Goal: Task Accomplishment & Management: Use online tool/utility

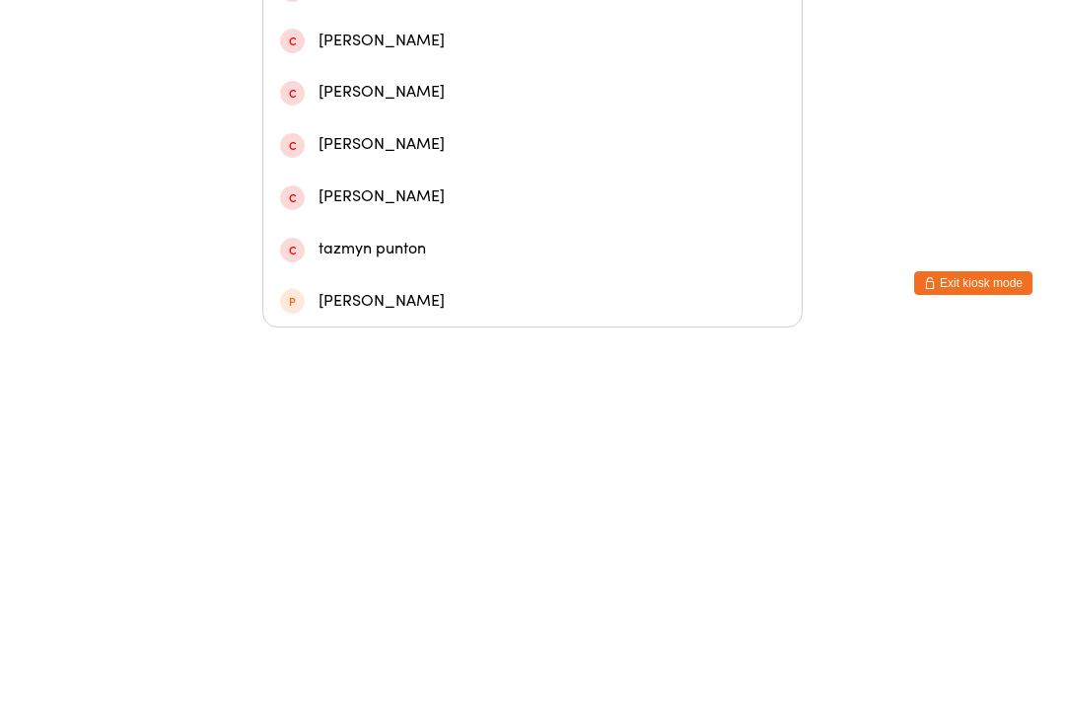
type input "Tamsyn"
click at [484, 270] on div "[PERSON_NAME]" at bounding box center [532, 283] width 505 height 27
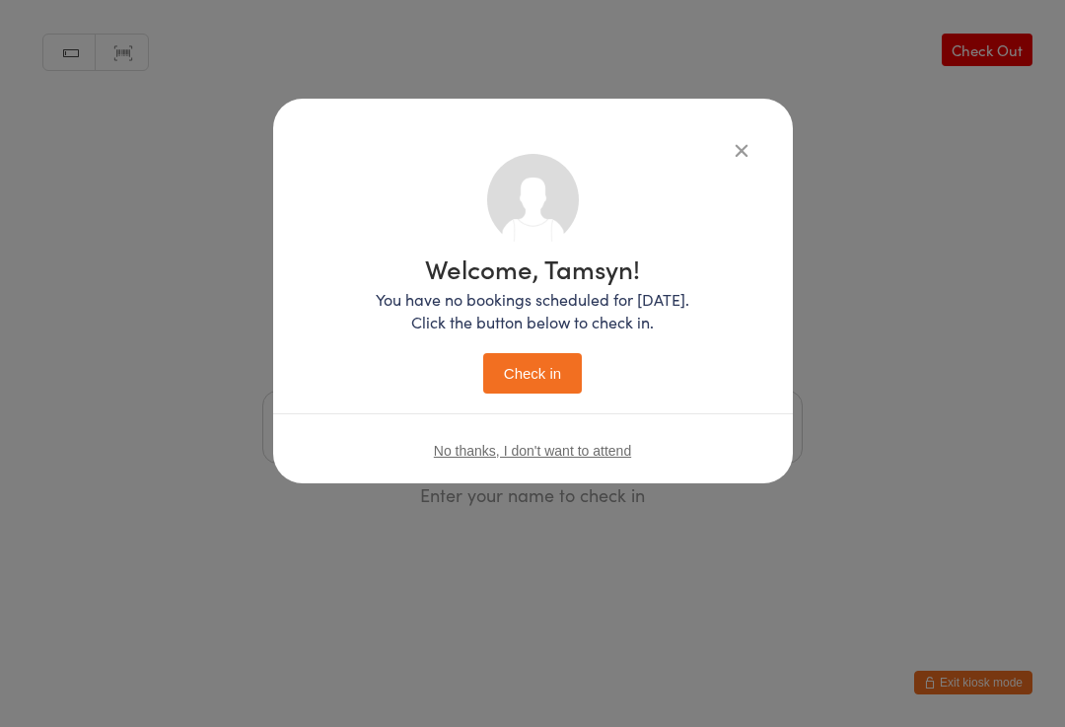
click at [553, 362] on button "Check in" at bounding box center [532, 373] width 99 height 40
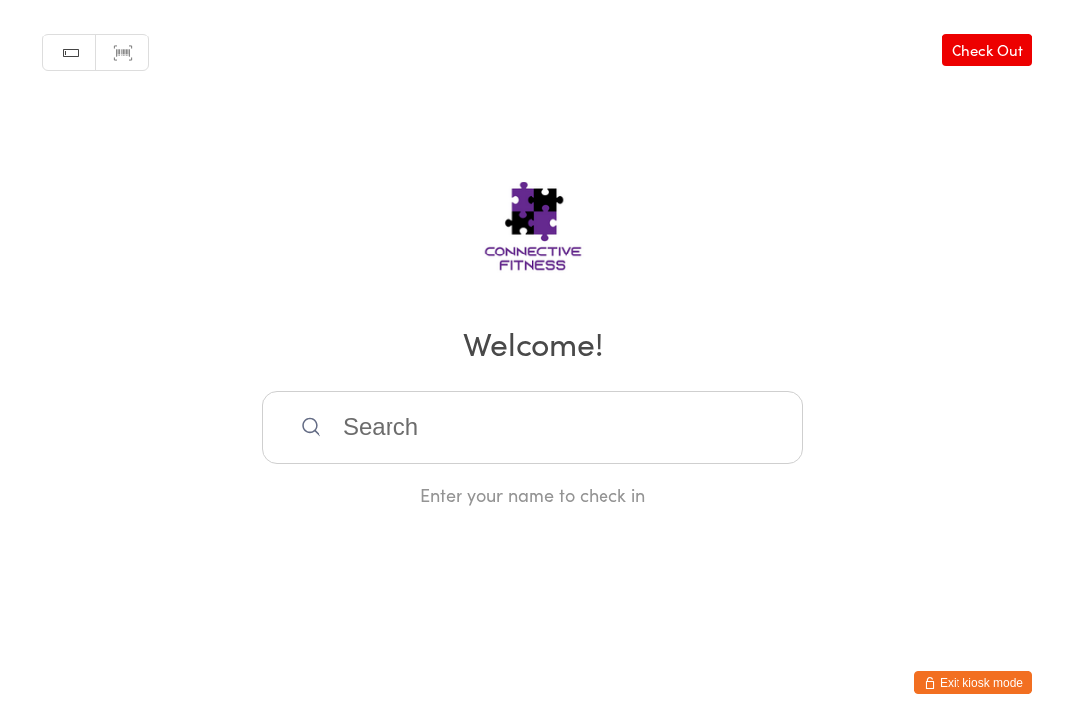
click at [979, 49] on link "Check Out" at bounding box center [987, 50] width 91 height 33
click at [360, 431] on input "search" at bounding box center [532, 426] width 540 height 73
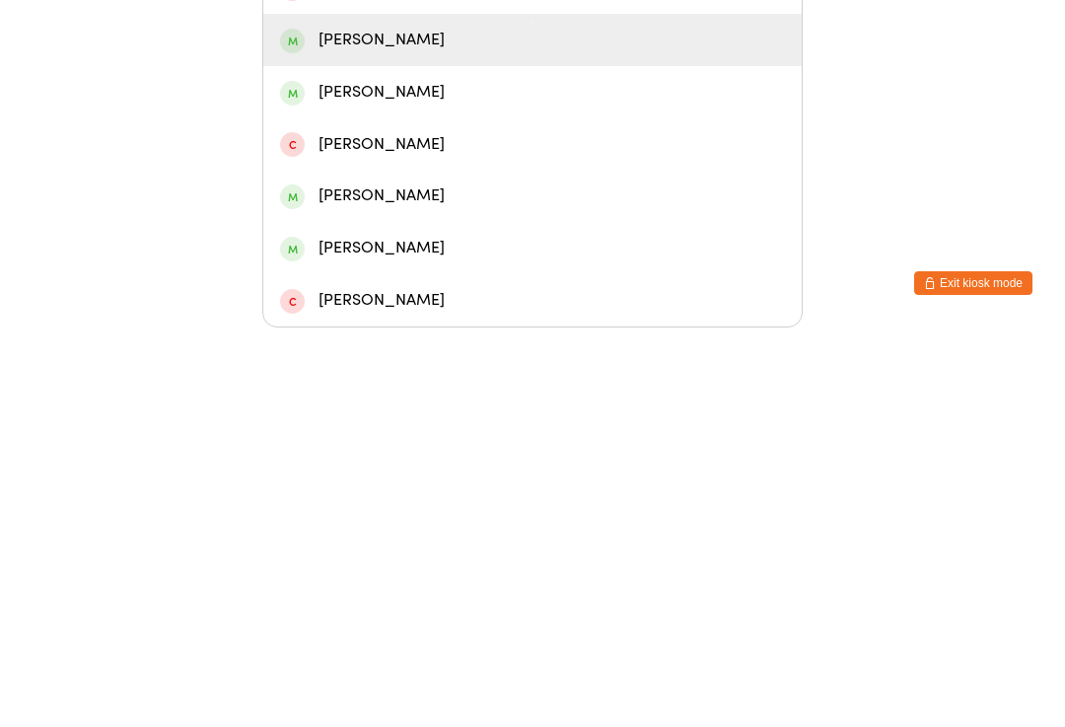
type input "[PERSON_NAME]"
click at [403, 426] on div "[PERSON_NAME]" at bounding box center [532, 439] width 505 height 27
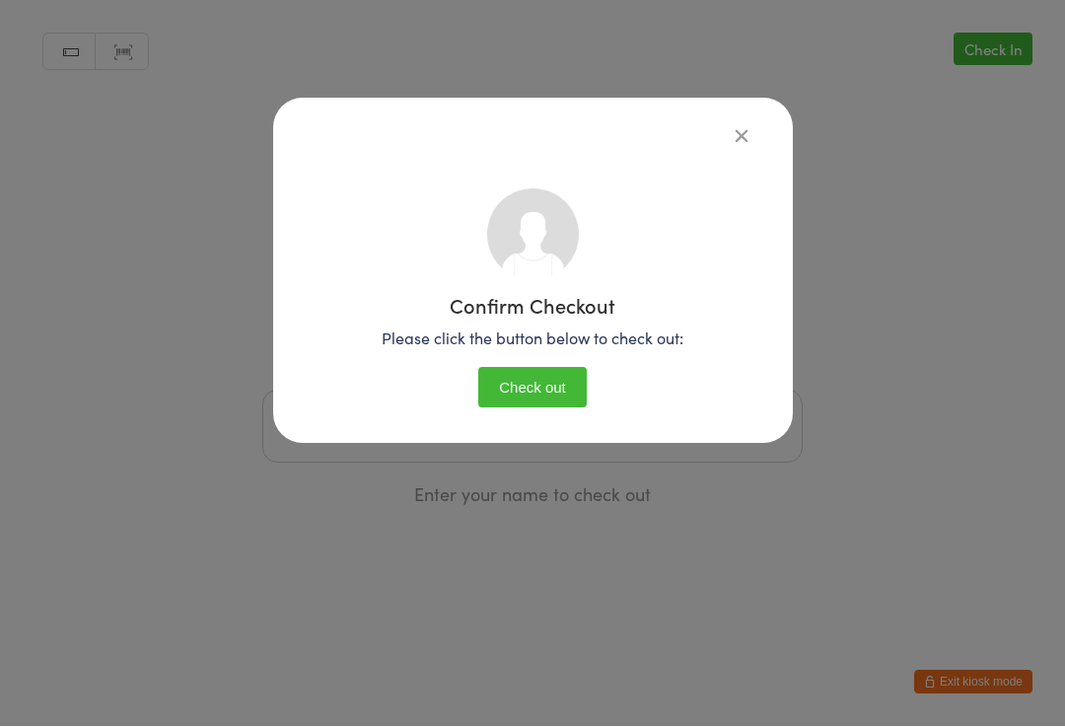
click at [567, 380] on button "Check out" at bounding box center [532, 388] width 108 height 40
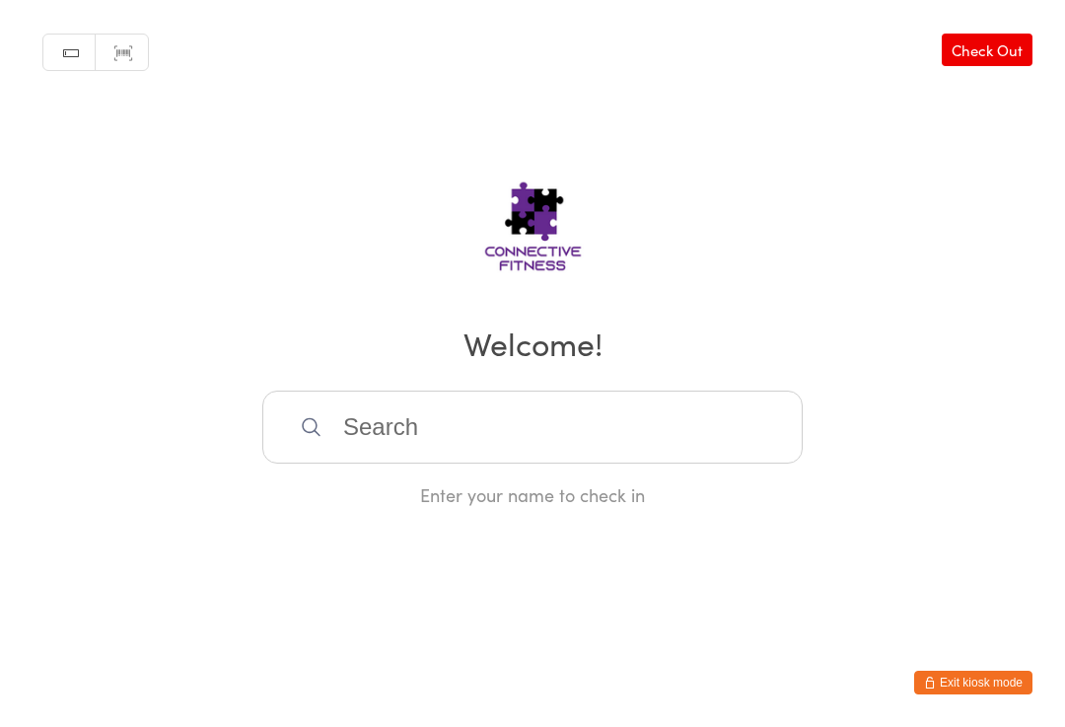
click at [630, 427] on input "search" at bounding box center [532, 426] width 540 height 73
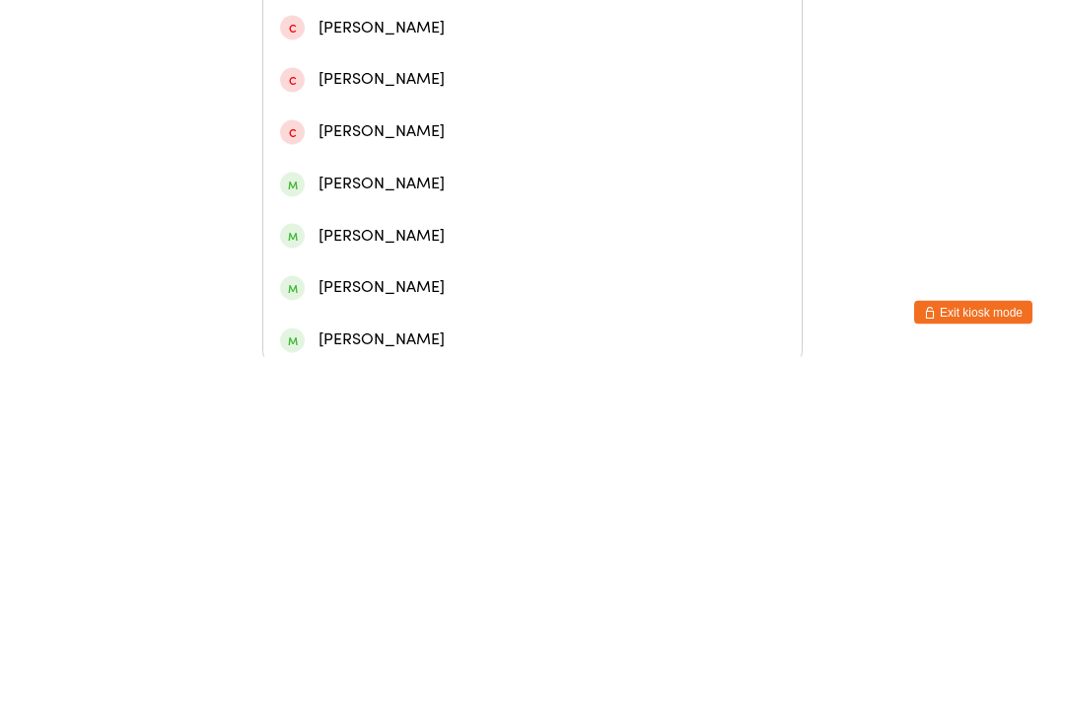
scroll to position [513, 0]
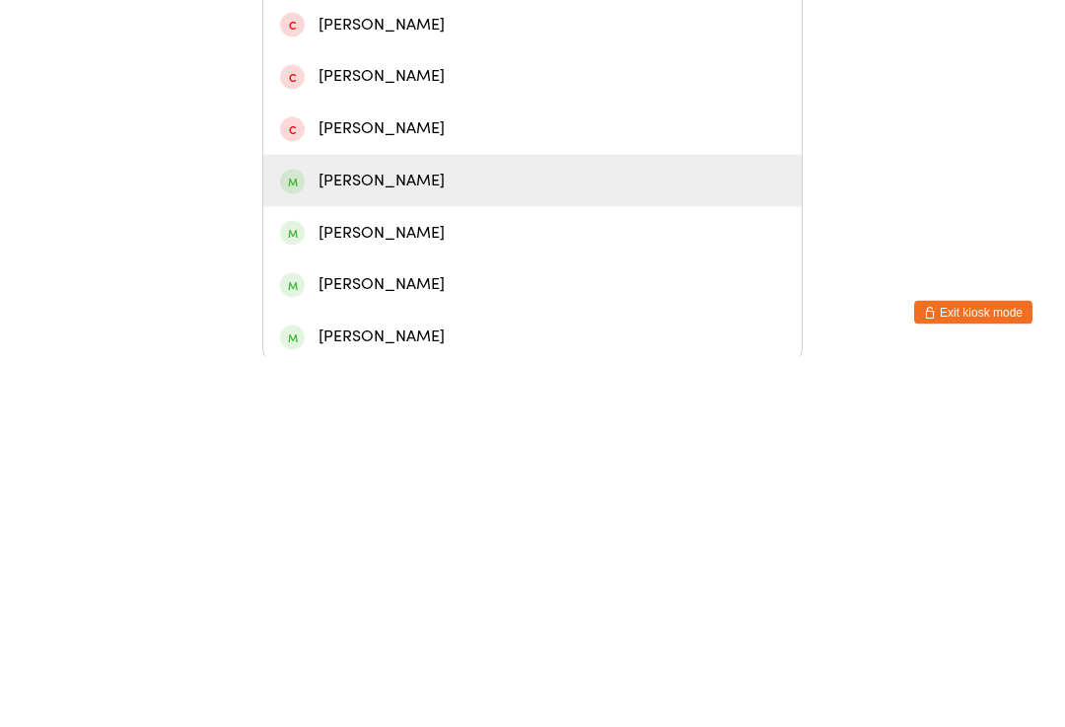
type input "[PERSON_NAME]"
click at [439, 537] on div "[PERSON_NAME]" at bounding box center [532, 550] width 505 height 27
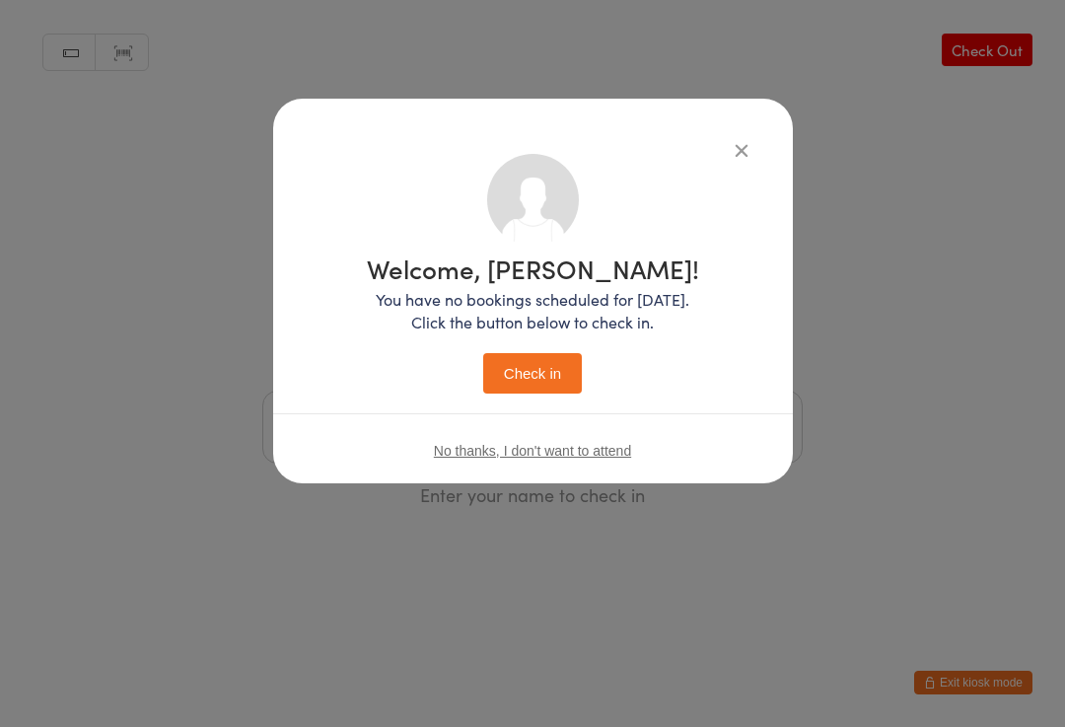
click at [523, 361] on button "Check in" at bounding box center [532, 373] width 99 height 40
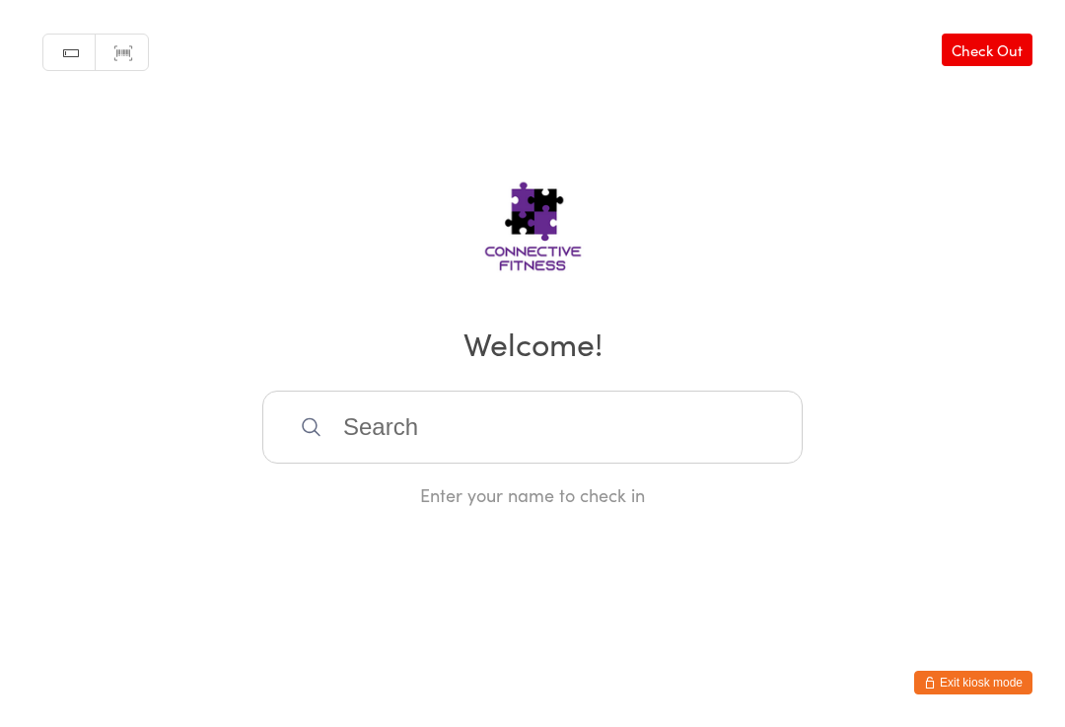
click at [566, 424] on input "search" at bounding box center [532, 426] width 540 height 73
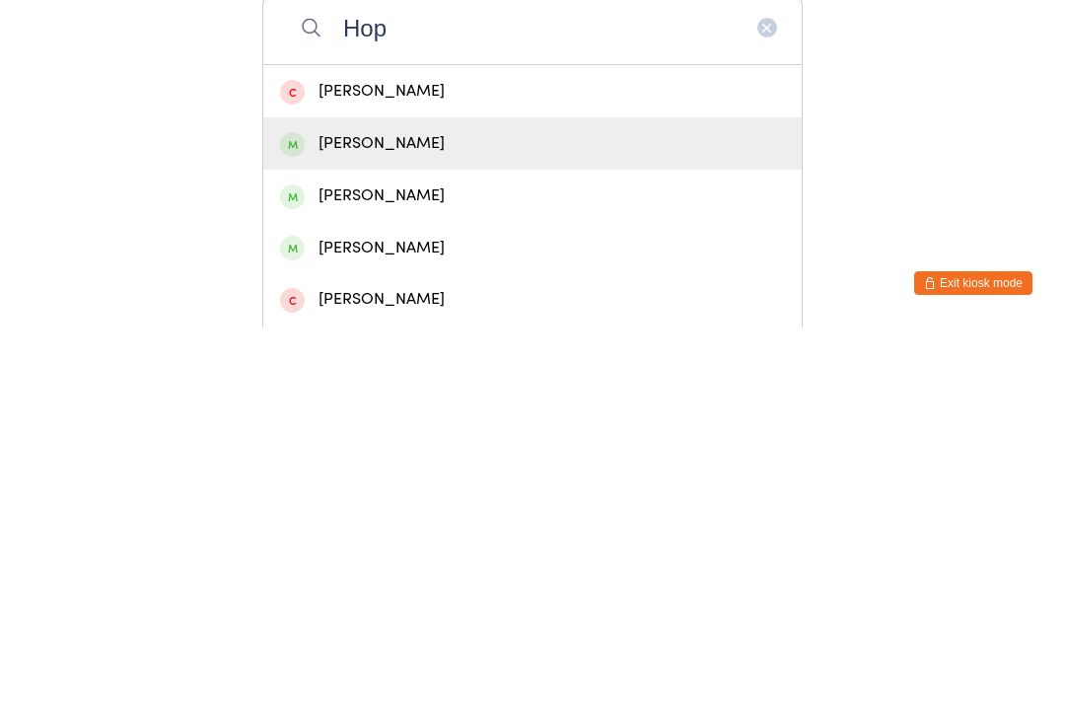
type input "Hop"
click at [559, 517] on div "[PERSON_NAME]" at bounding box center [532, 543] width 538 height 52
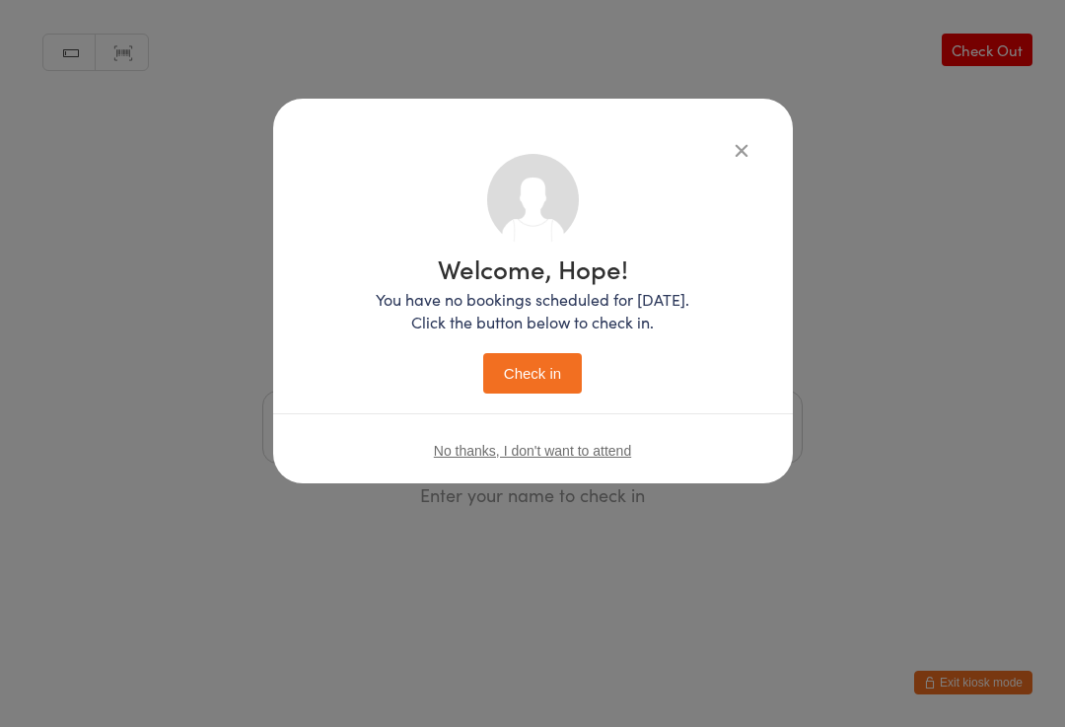
click at [549, 375] on button "Check in" at bounding box center [532, 373] width 99 height 40
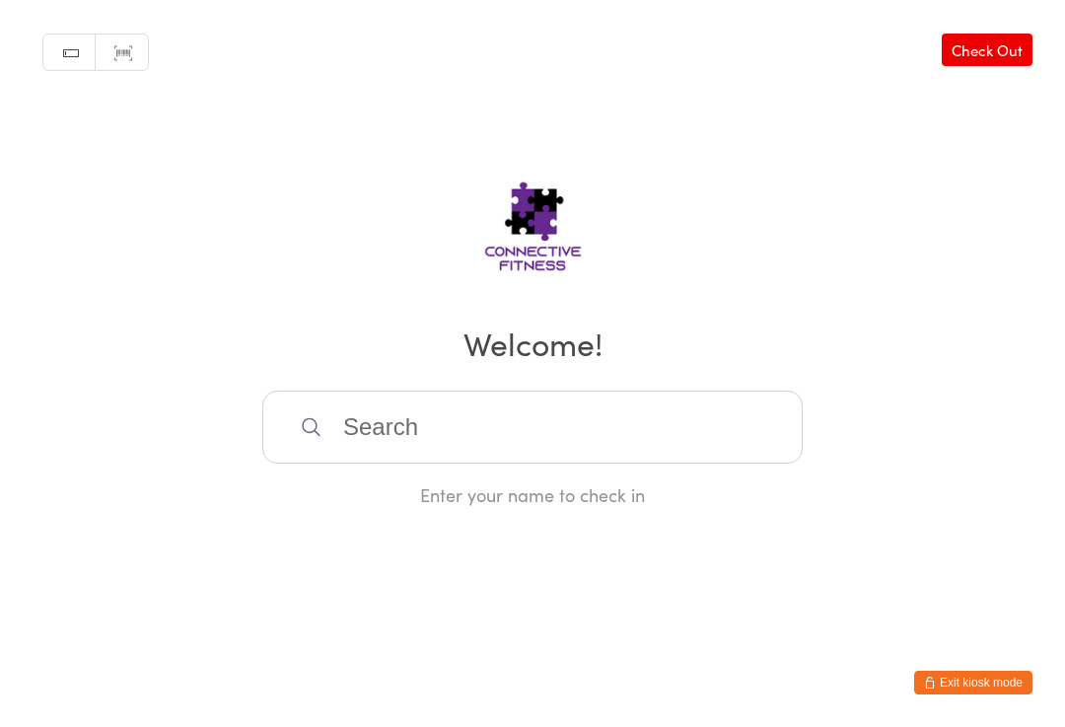
click at [349, 435] on input "search" at bounding box center [532, 426] width 540 height 73
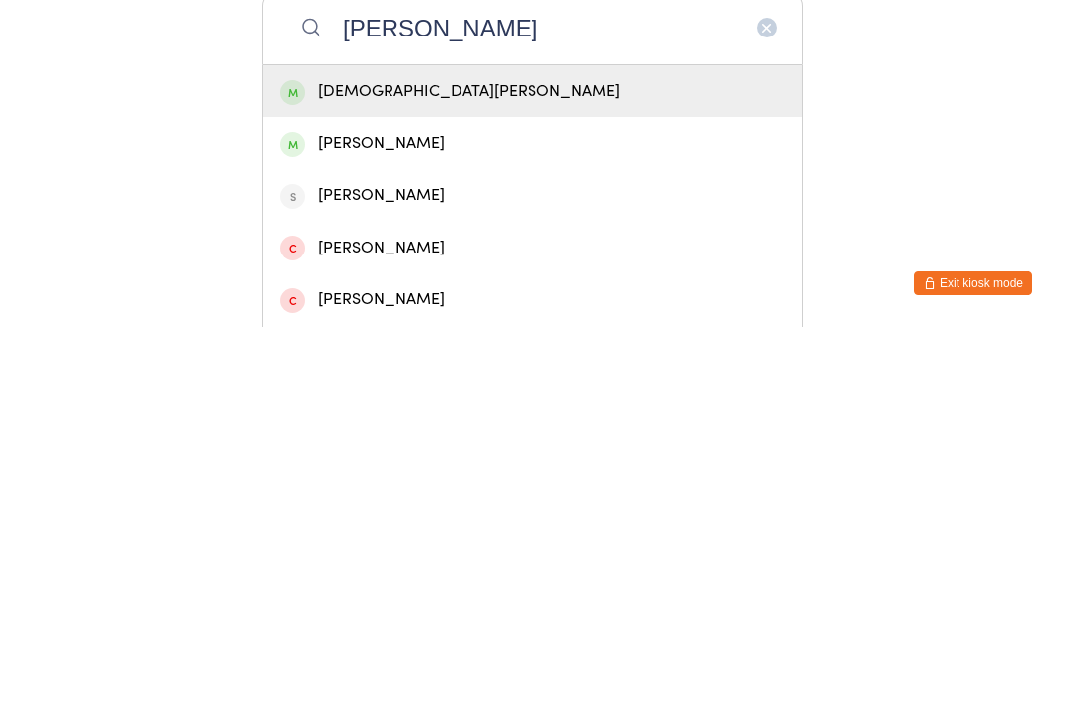
type input "[PERSON_NAME]"
click at [353, 477] on div "[DEMOGRAPHIC_DATA][PERSON_NAME]" at bounding box center [532, 490] width 505 height 27
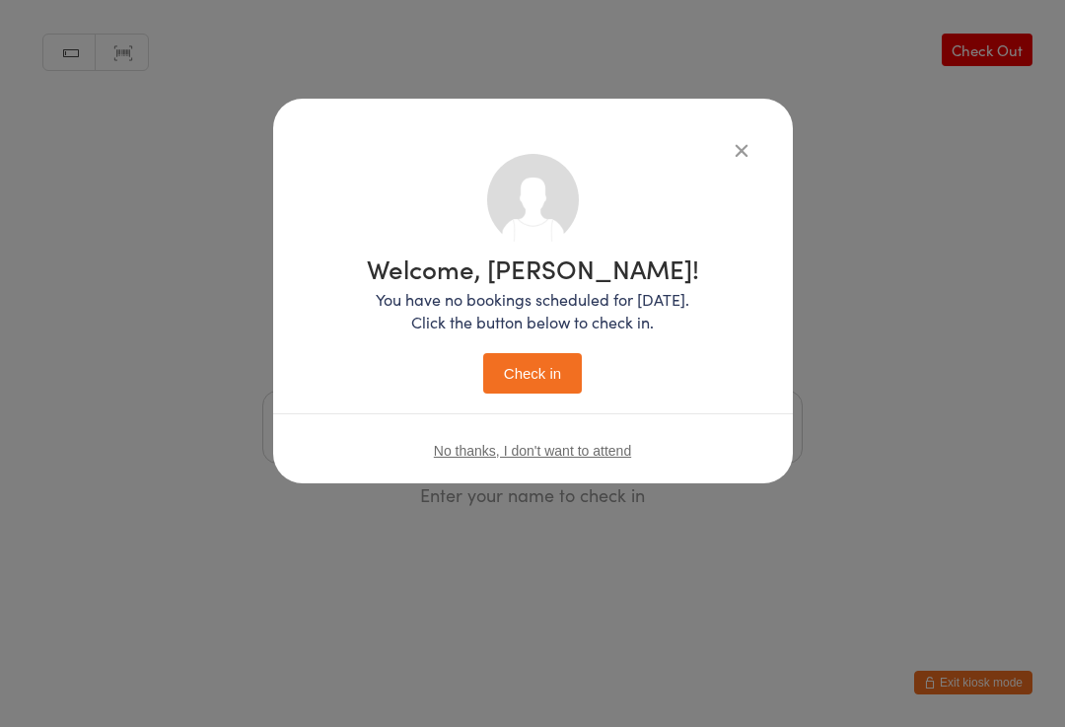
click at [511, 367] on button "Check in" at bounding box center [532, 373] width 99 height 40
